Goal: Use online tool/utility: Utilize a website feature to perform a specific function

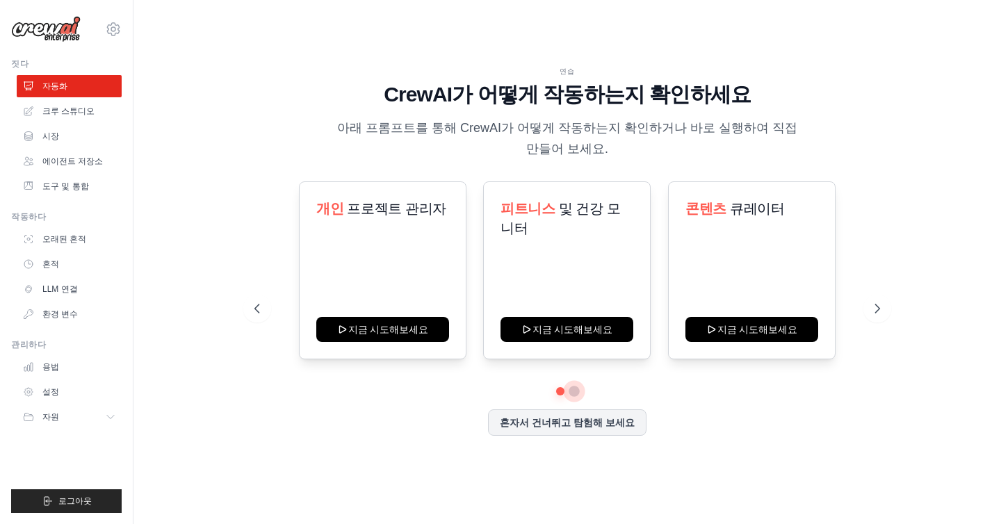
click at [574, 389] on button at bounding box center [574, 391] width 11 height 11
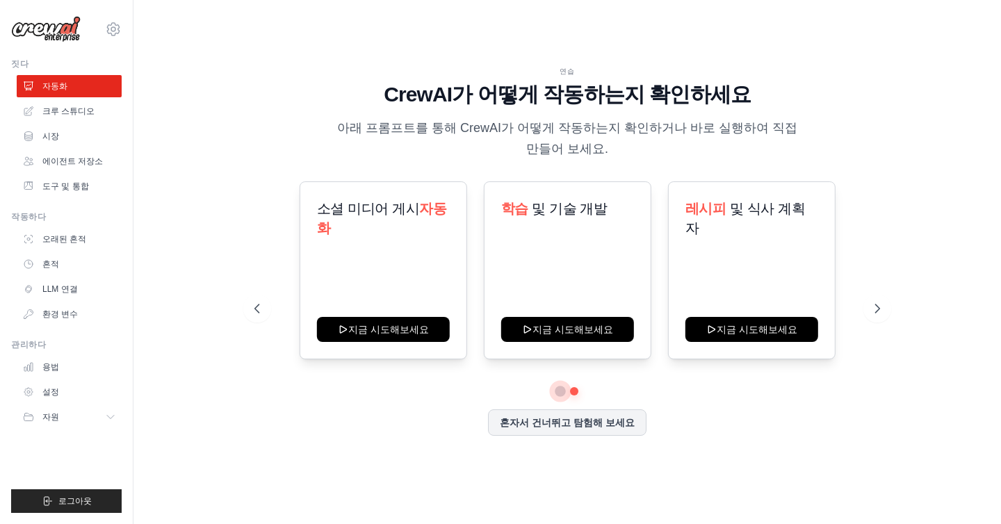
click at [558, 394] on button at bounding box center [561, 392] width 10 height 10
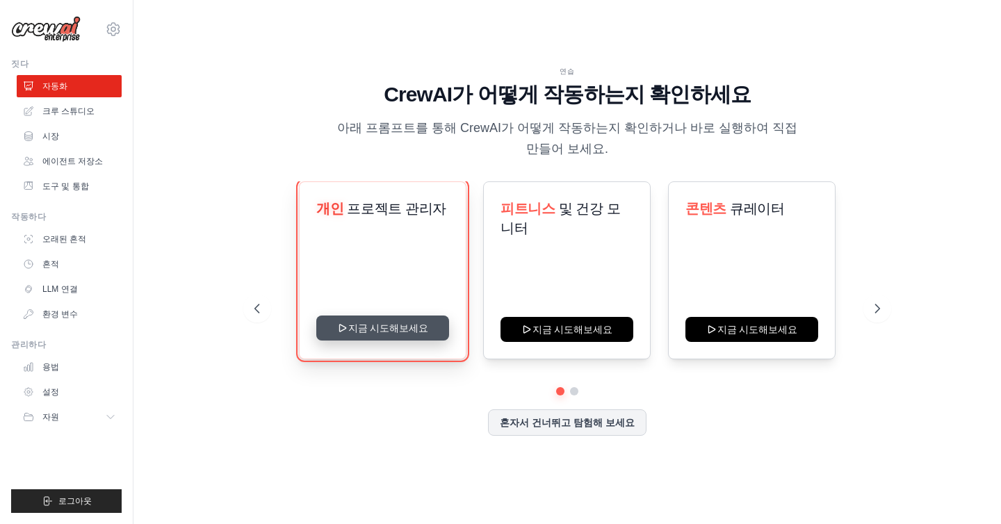
click at [396, 325] on button "지금 시도해보세요" at bounding box center [382, 328] width 133 height 25
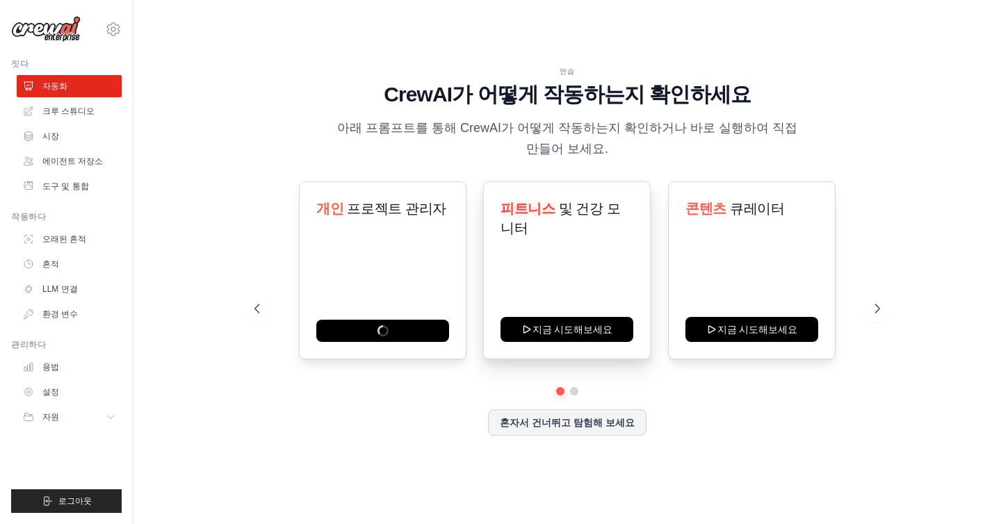
click at [582, 266] on div "피트니스 및 건강 모니터 지금 시도해보세요" at bounding box center [567, 271] width 168 height 178
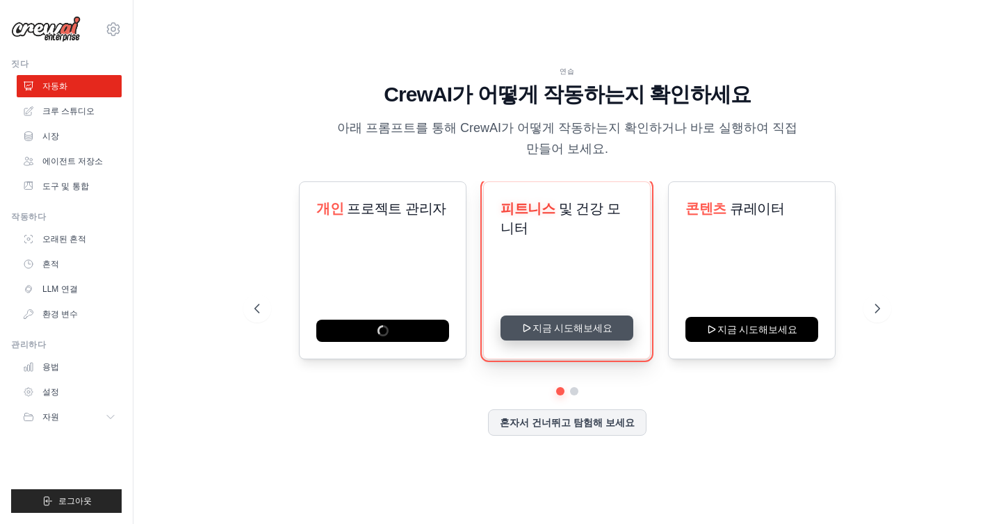
click at [558, 328] on button "지금 시도해보세요" at bounding box center [567, 328] width 133 height 25
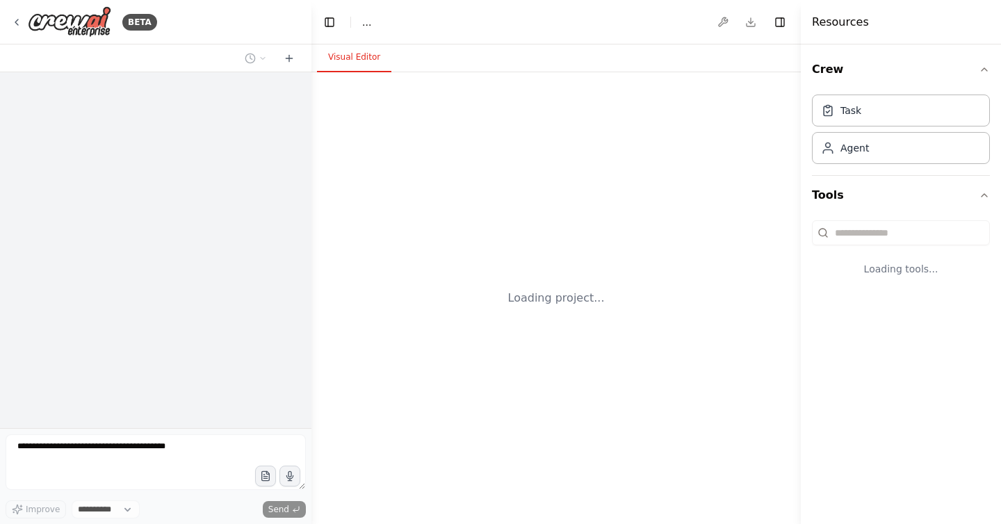
select select "****"
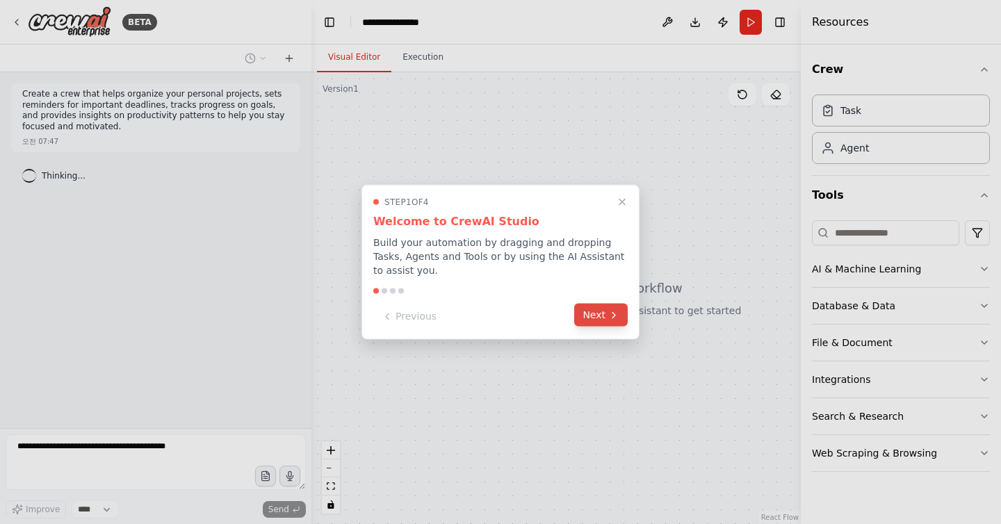
click at [604, 316] on button "Next" at bounding box center [601, 315] width 54 height 23
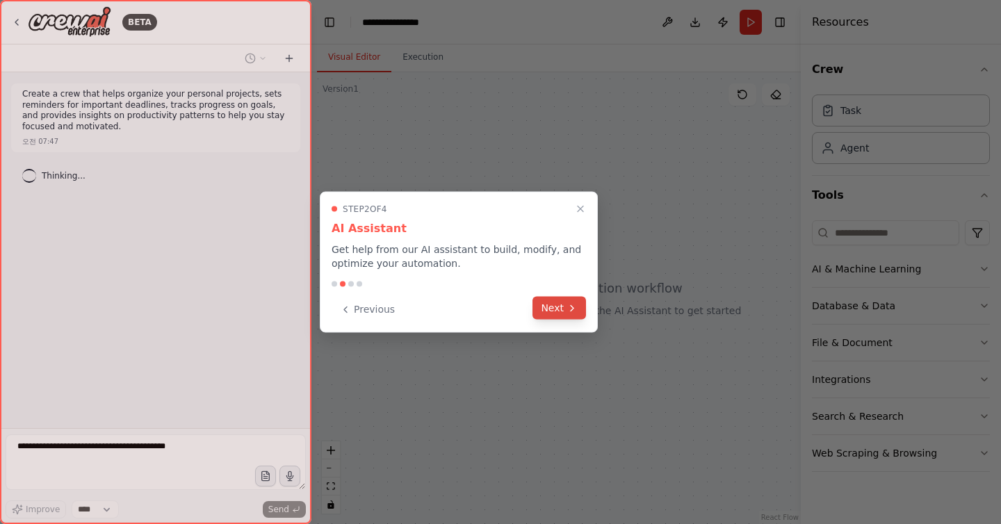
click at [563, 307] on button "Next" at bounding box center [560, 308] width 54 height 23
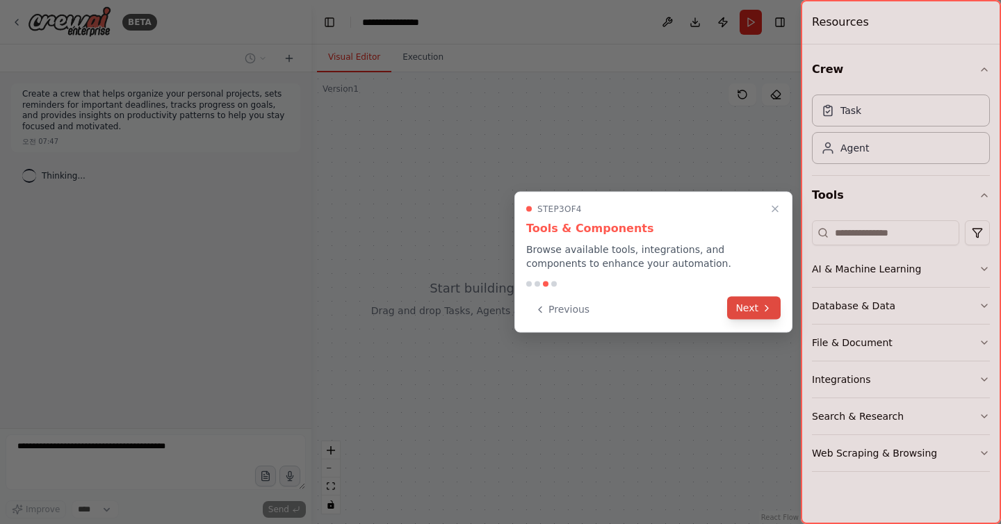
click at [750, 306] on button "Next" at bounding box center [754, 308] width 54 height 23
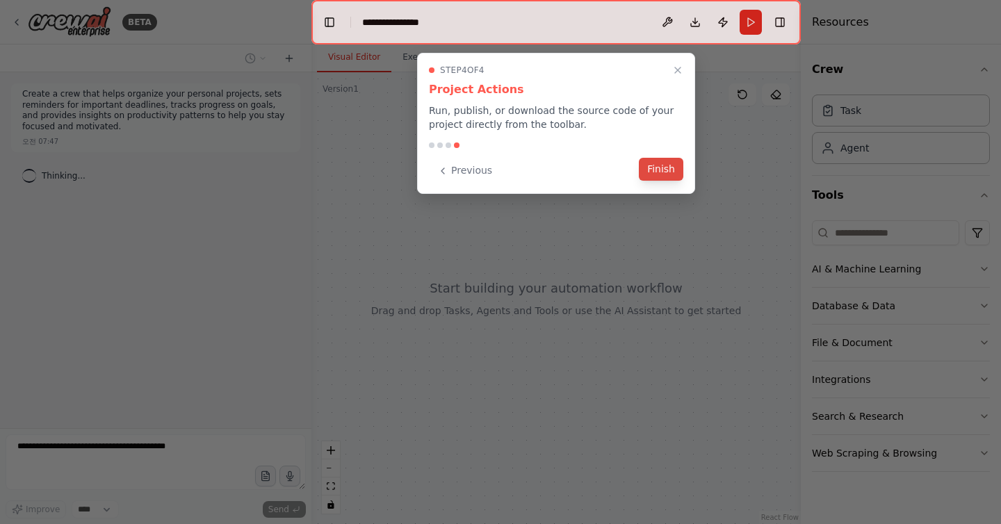
click at [656, 167] on button "Finish" at bounding box center [661, 169] width 45 height 23
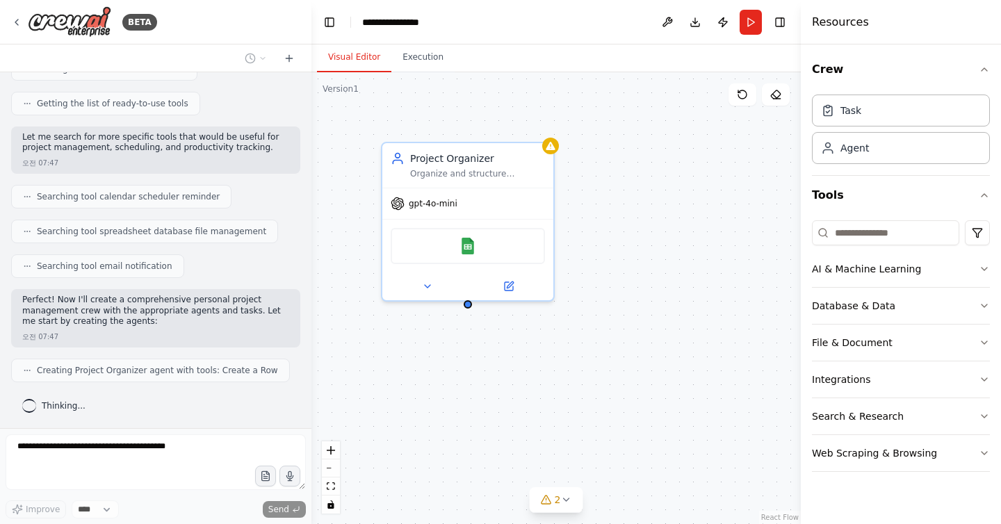
scroll to position [258, 0]
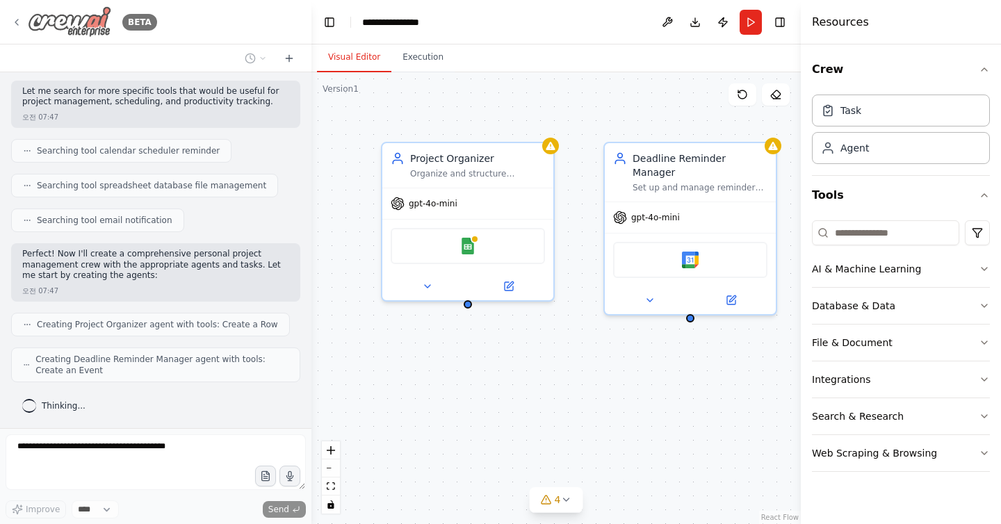
click at [70, 23] on img at bounding box center [69, 21] width 83 height 31
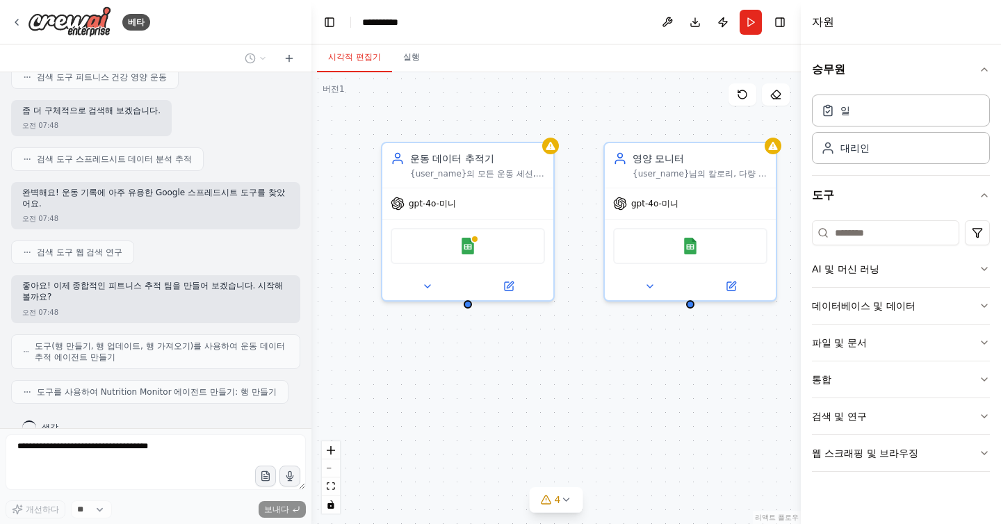
scroll to position [289, 0]
